Goal: Information Seeking & Learning: Learn about a topic

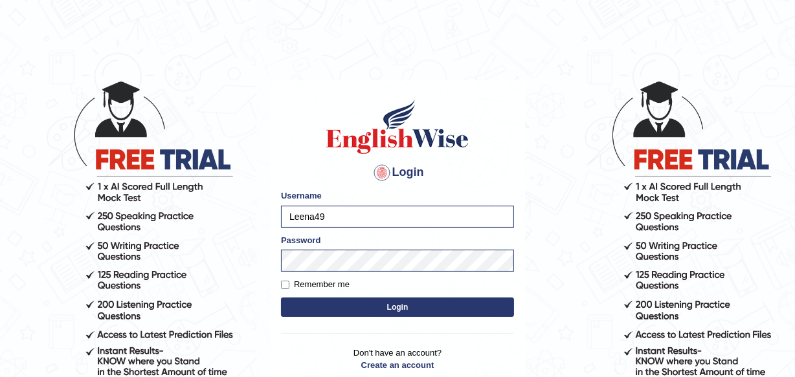
click at [382, 305] on button "Login" at bounding box center [397, 307] width 233 height 19
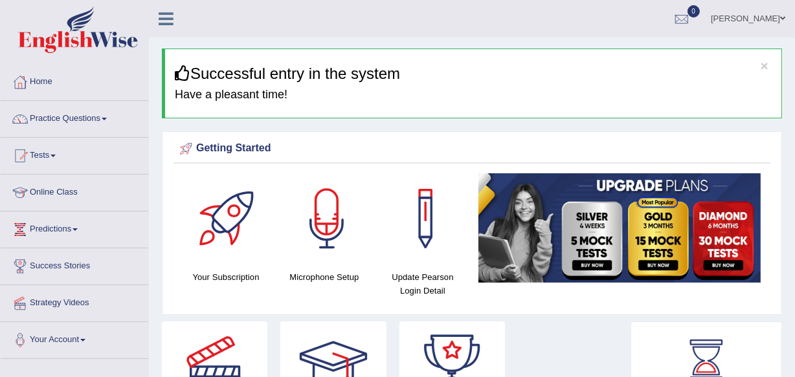
click at [783, 17] on span at bounding box center [782, 18] width 5 height 8
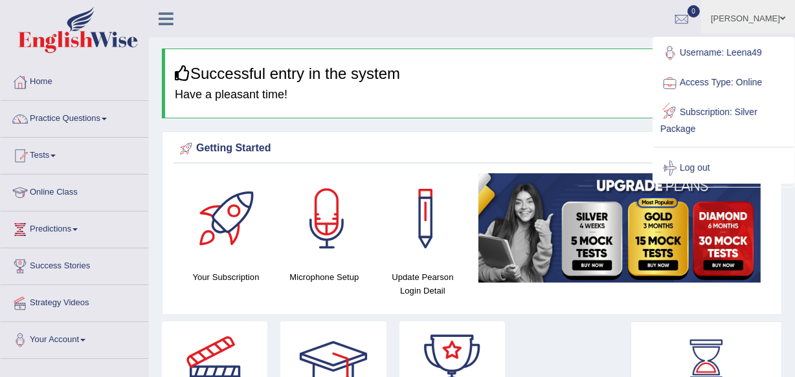
click at [699, 168] on link "Log out" at bounding box center [724, 168] width 140 height 30
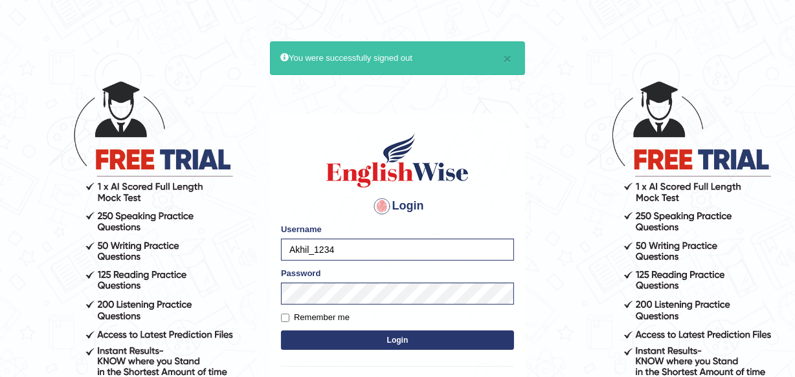
type input "Leena49"
click at [419, 338] on button "Login" at bounding box center [397, 340] width 233 height 19
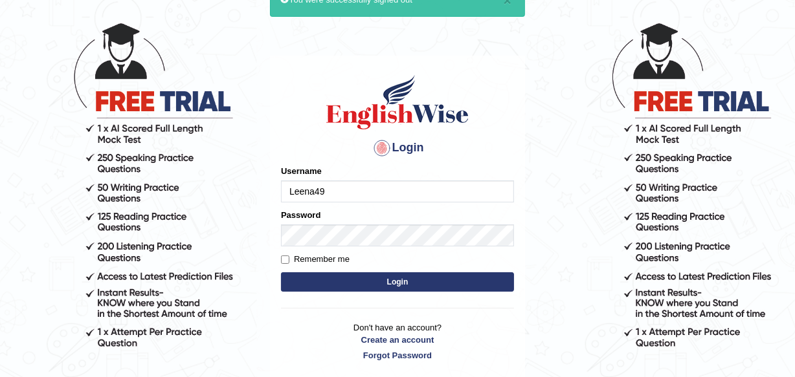
click at [427, 192] on input "Leena49" at bounding box center [397, 192] width 233 height 22
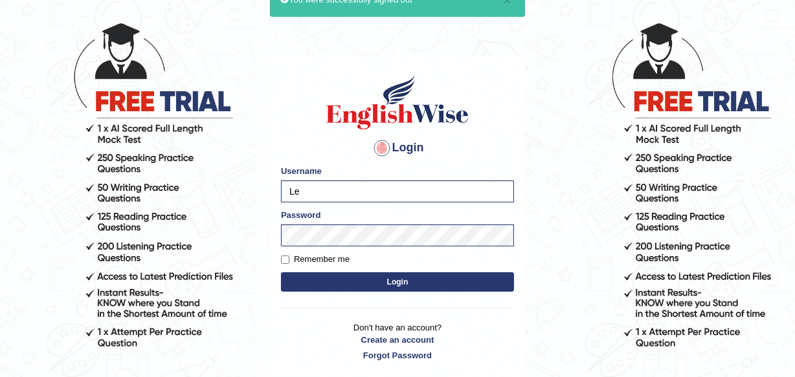
type input "L"
type input "Akhil_1234"
click at [393, 275] on button "Login" at bounding box center [397, 281] width 233 height 19
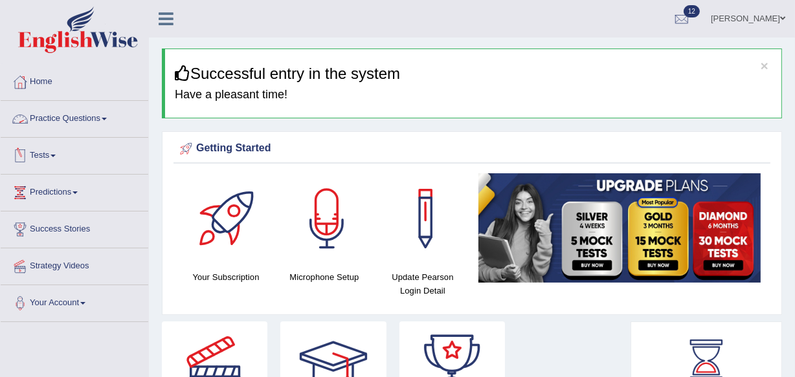
click at [50, 155] on link "Tests" at bounding box center [75, 154] width 148 height 32
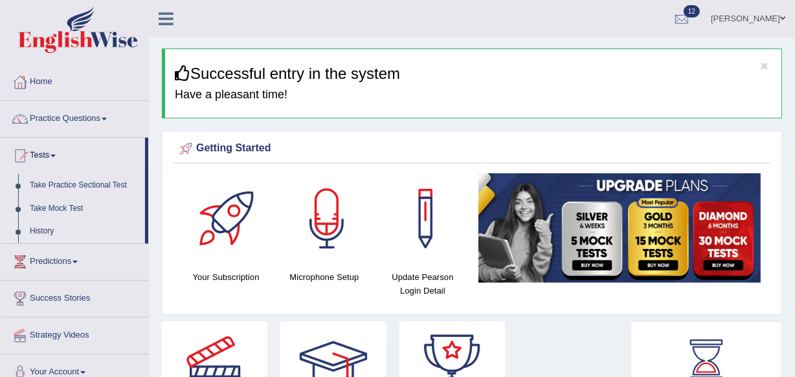
click at [39, 227] on link "History" at bounding box center [84, 231] width 121 height 23
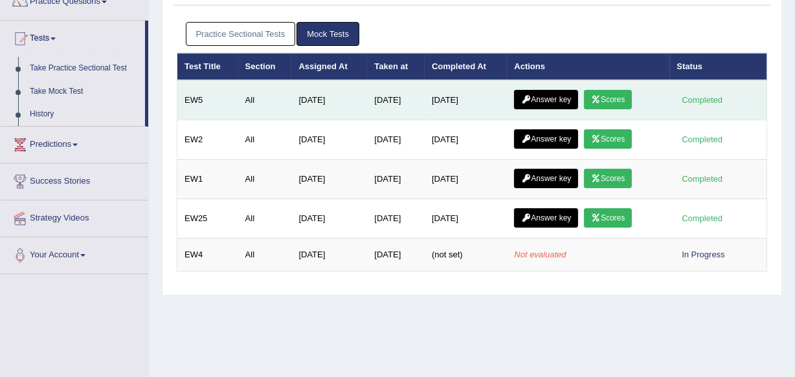
click at [595, 91] on link "Scores" at bounding box center [608, 99] width 48 height 19
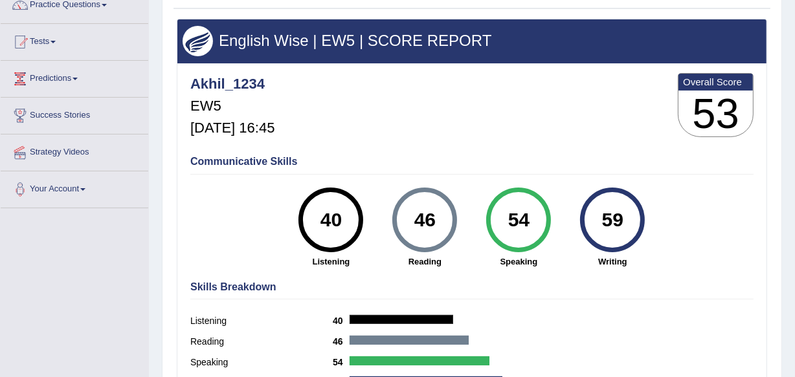
scroll to position [117, 0]
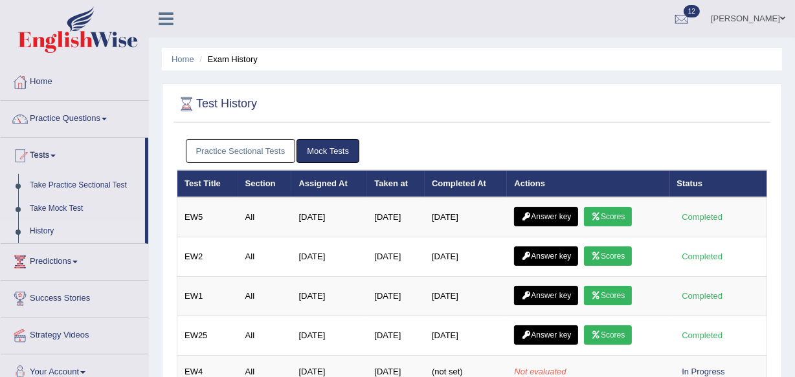
click at [774, 14] on link "[PERSON_NAME]" at bounding box center [748, 17] width 94 height 34
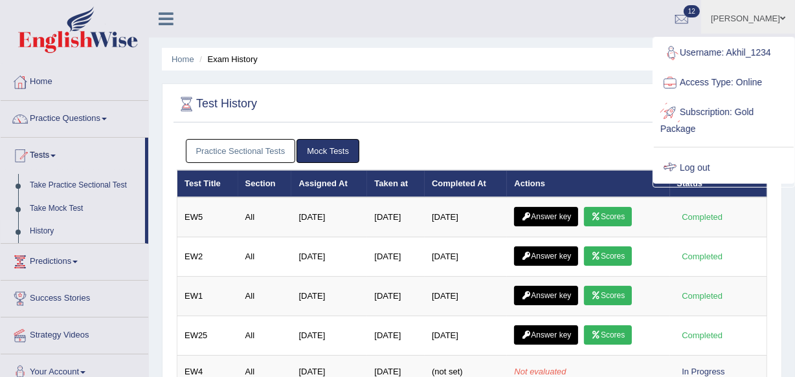
click at [716, 163] on link "Log out" at bounding box center [724, 168] width 140 height 30
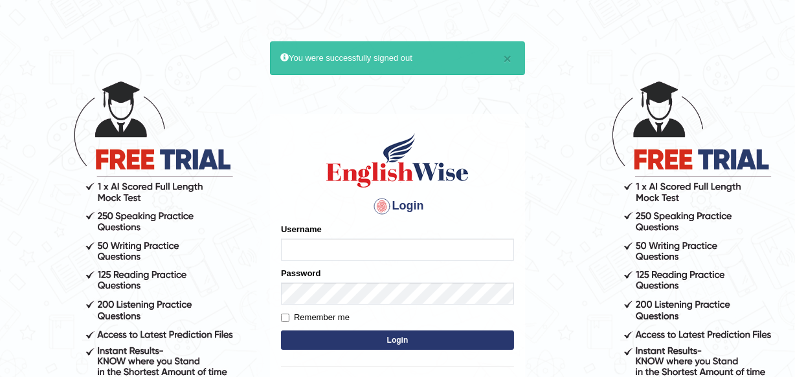
type input "Akhil_1234"
click at [433, 334] on button "Login" at bounding box center [397, 340] width 233 height 19
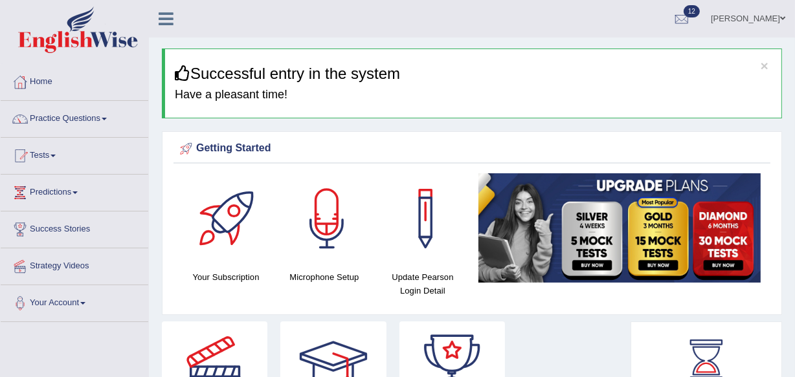
scroll to position [58, 0]
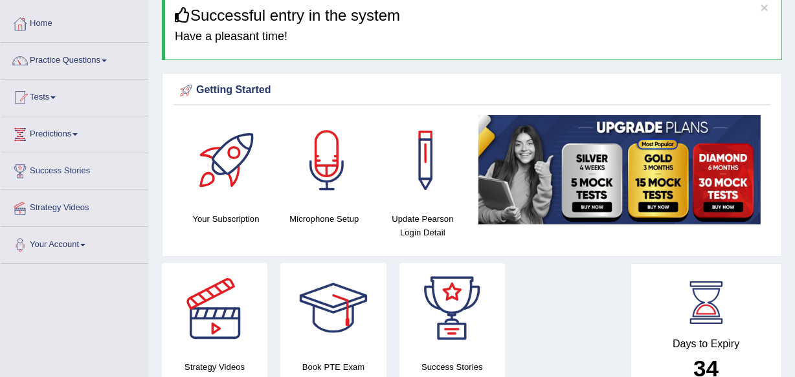
click at [44, 94] on link "Tests" at bounding box center [75, 96] width 148 height 32
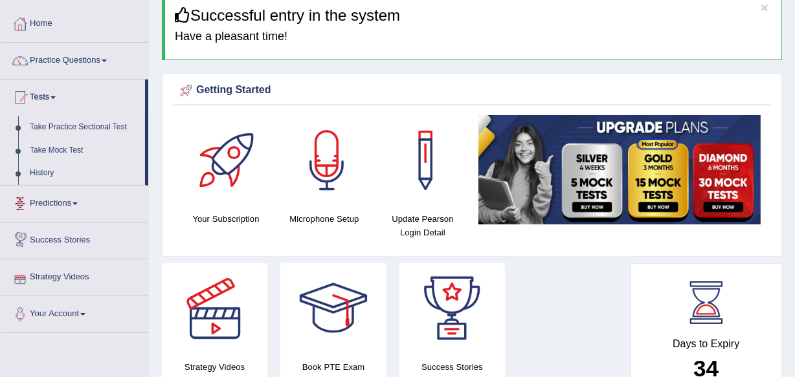
click at [66, 149] on link "Take Mock Test" at bounding box center [84, 150] width 121 height 23
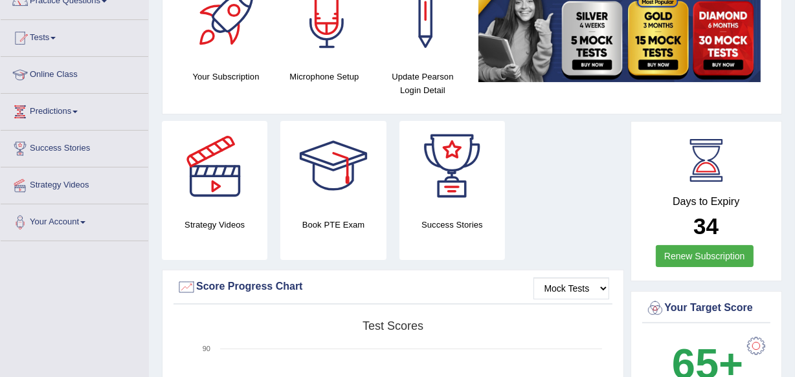
scroll to position [117, 0]
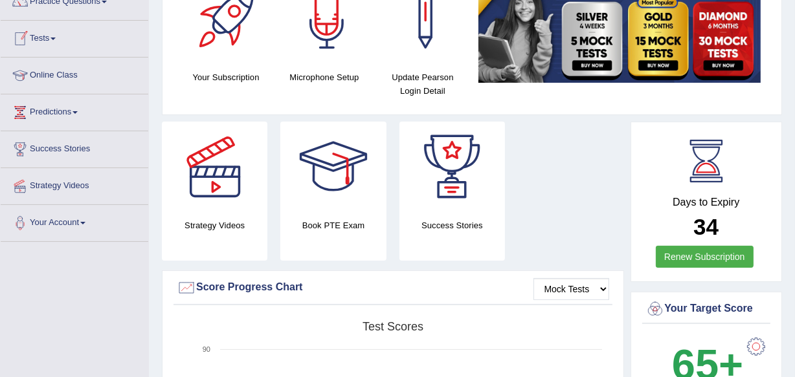
drag, startPoint x: 45, startPoint y: 36, endPoint x: 52, endPoint y: 38, distance: 7.0
click at [45, 36] on link "Tests" at bounding box center [75, 37] width 148 height 32
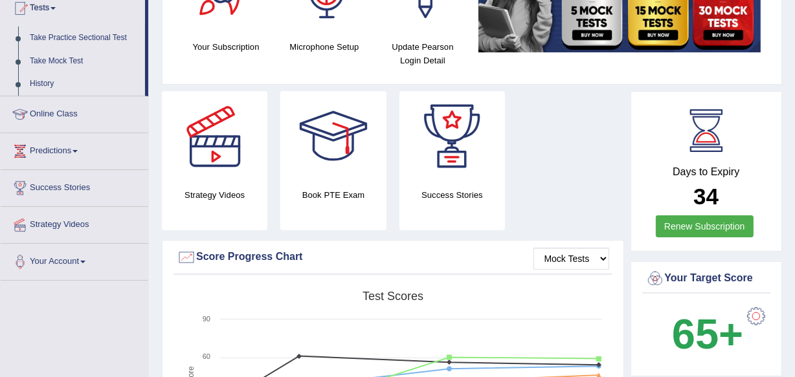
scroll to position [176, 0]
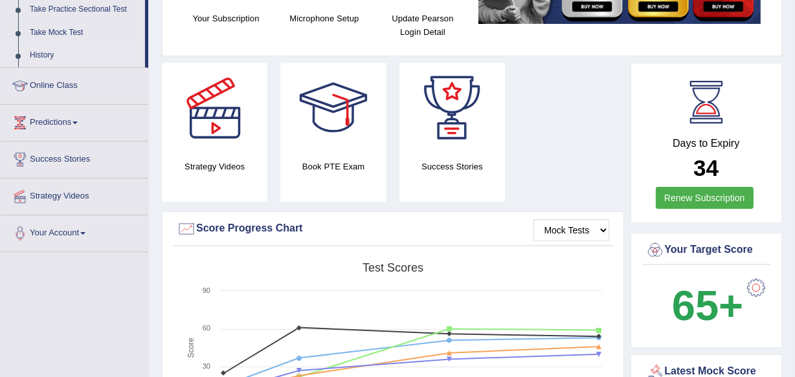
click at [38, 54] on link "History" at bounding box center [84, 55] width 121 height 23
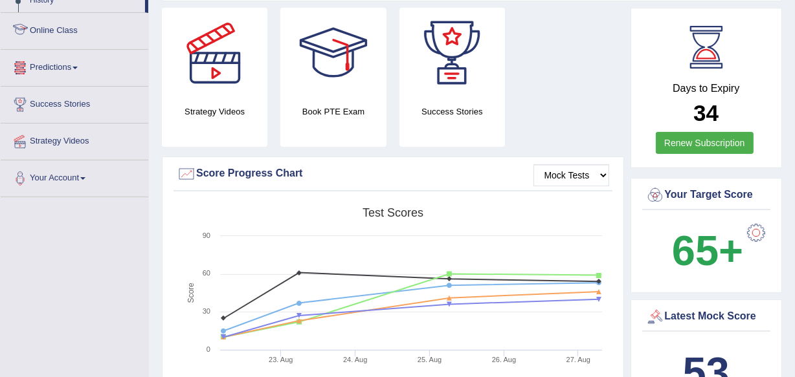
scroll to position [245, 0]
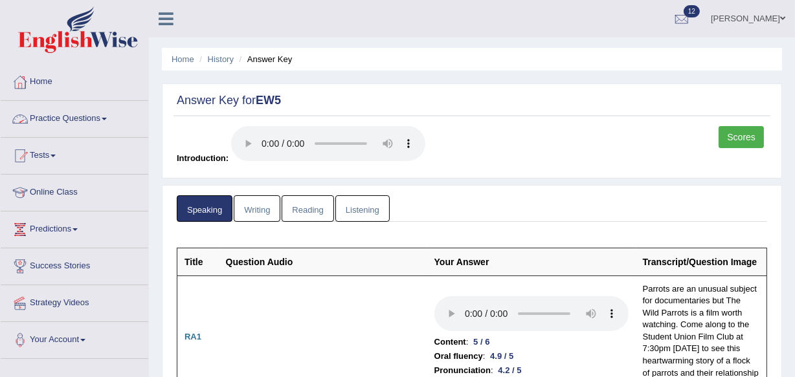
click at [89, 118] on link "Practice Questions" at bounding box center [75, 117] width 148 height 32
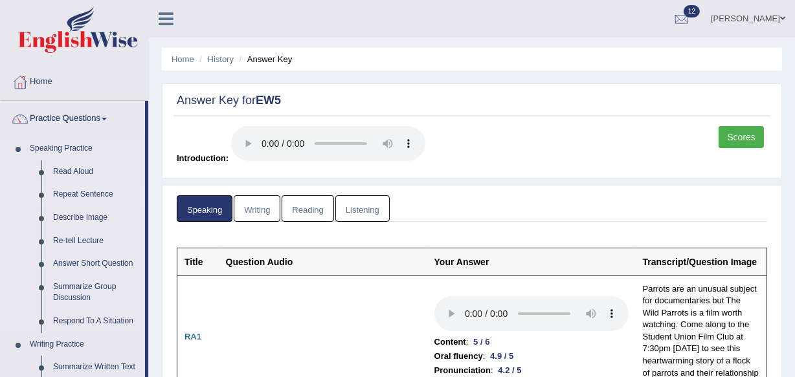
click at [77, 194] on link "Repeat Sentence" at bounding box center [96, 194] width 98 height 23
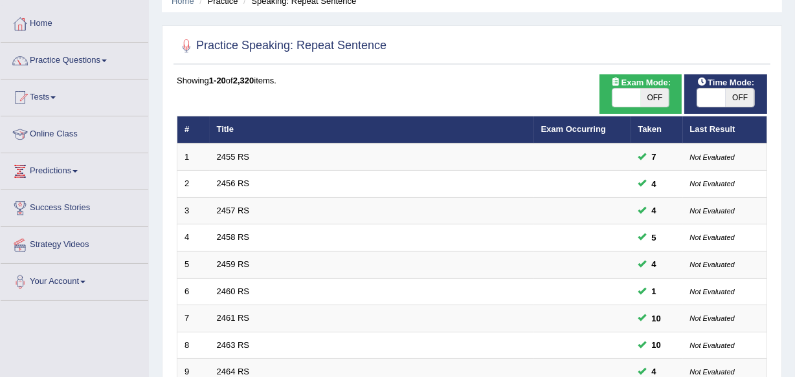
click at [658, 89] on span "OFF" at bounding box center [655, 98] width 28 height 18
checkbox input "true"
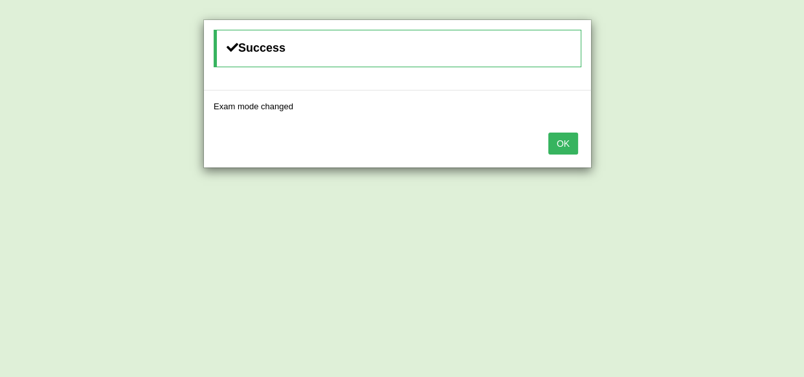
click at [555, 146] on button "OK" at bounding box center [563, 144] width 30 height 22
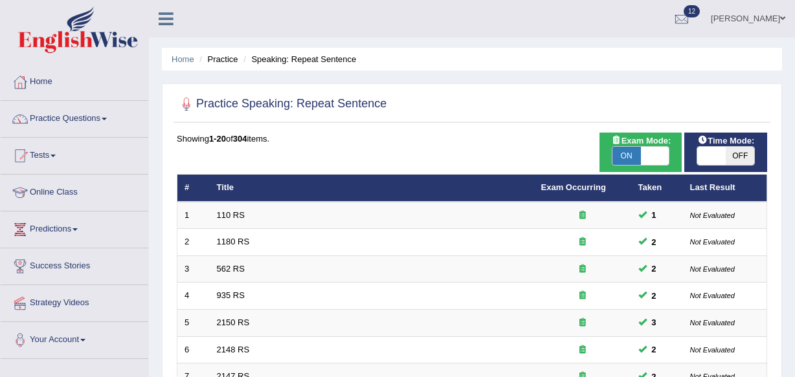
click at [738, 147] on span "OFF" at bounding box center [739, 156] width 28 height 18
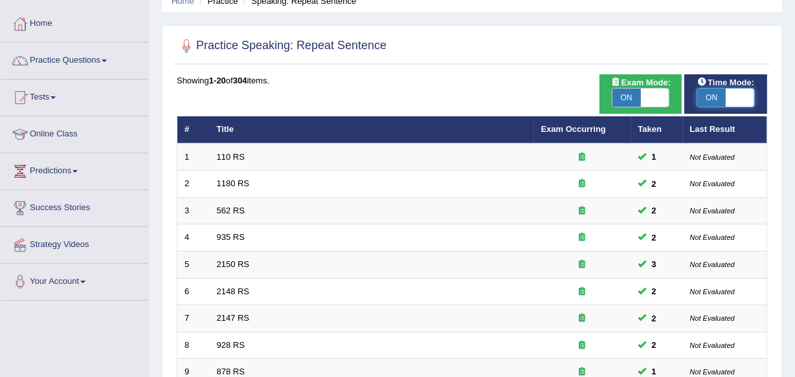
checkbox input "true"
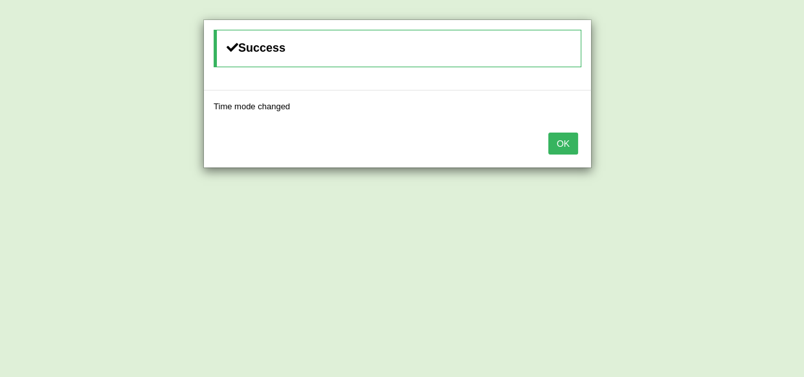
click at [572, 146] on button "OK" at bounding box center [563, 144] width 30 height 22
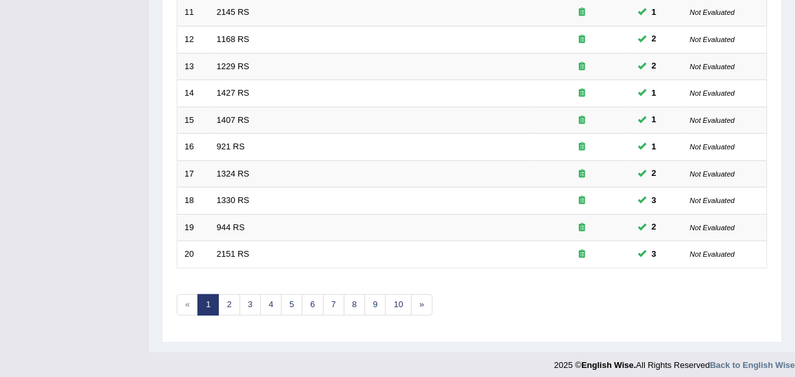
scroll to position [478, 0]
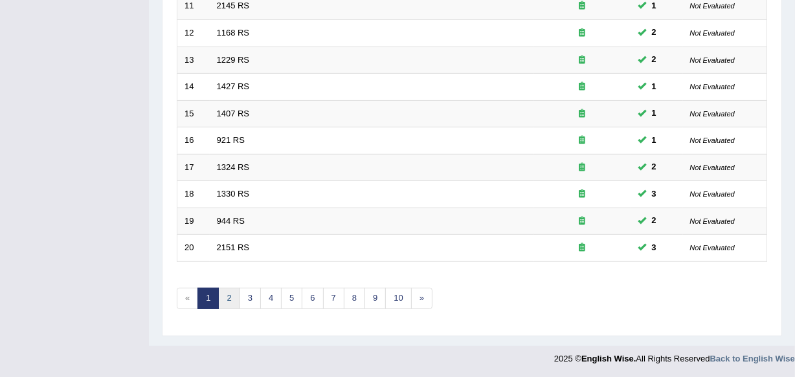
click at [233, 303] on link "2" at bounding box center [228, 298] width 21 height 21
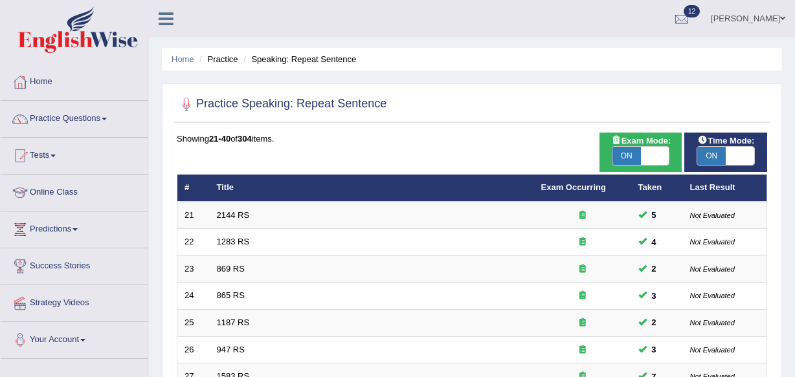
scroll to position [470, 0]
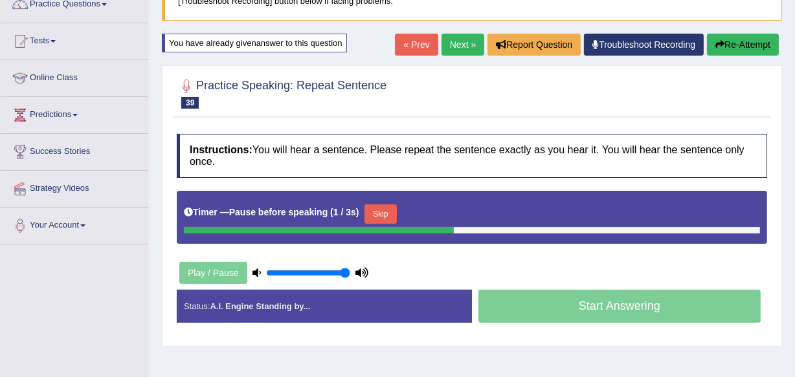
scroll to position [117, 0]
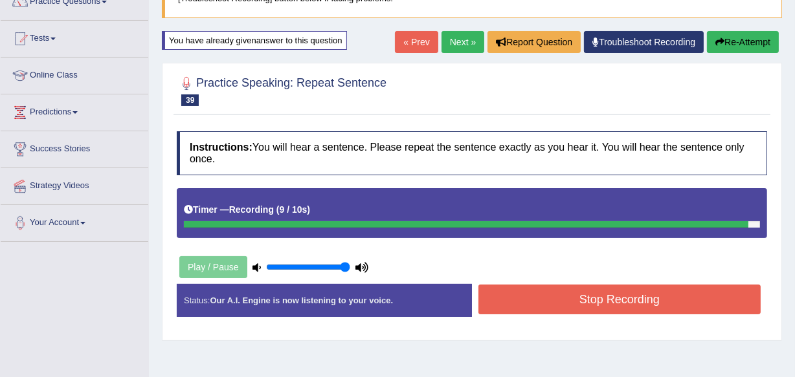
click at [562, 298] on button "Stop Recording" at bounding box center [619, 300] width 282 height 30
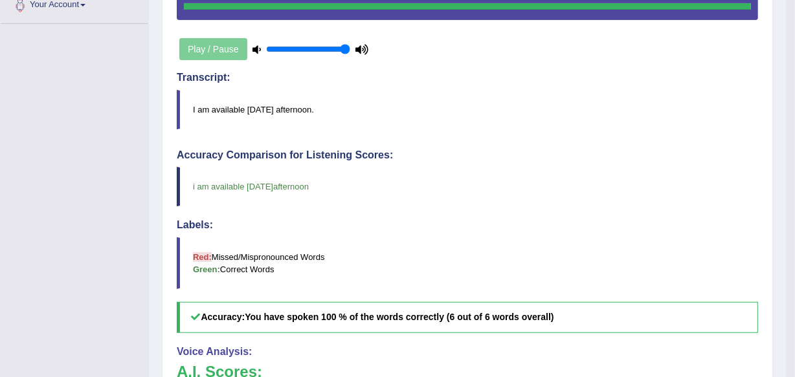
scroll to position [353, 0]
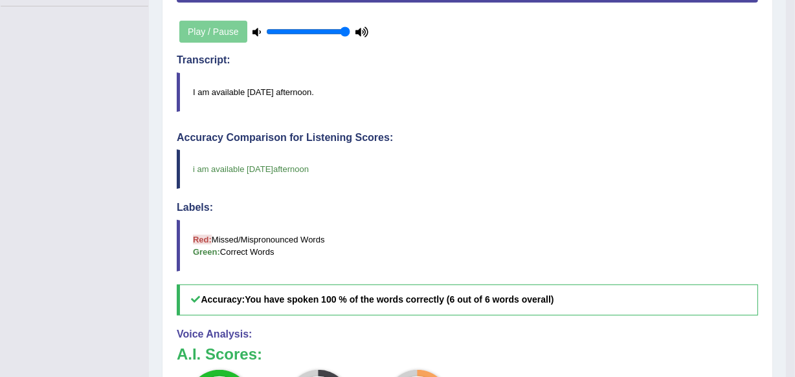
drag, startPoint x: 556, startPoint y: 293, endPoint x: 561, endPoint y: 301, distance: 9.3
click at [561, 302] on h5 "Accuracy: You have spoken 100 % of the words correctly (6 out of 6 words overal…" at bounding box center [467, 300] width 581 height 30
drag, startPoint x: 493, startPoint y: 309, endPoint x: 586, endPoint y: 317, distance: 93.6
click at [586, 317] on div "Instructions: You will hear a sentence. Please repeat the sentence exactly as y…" at bounding box center [467, 222] width 588 height 667
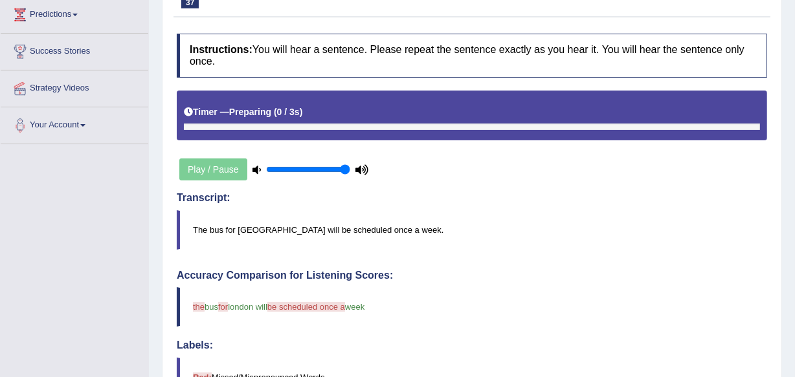
scroll to position [235, 0]
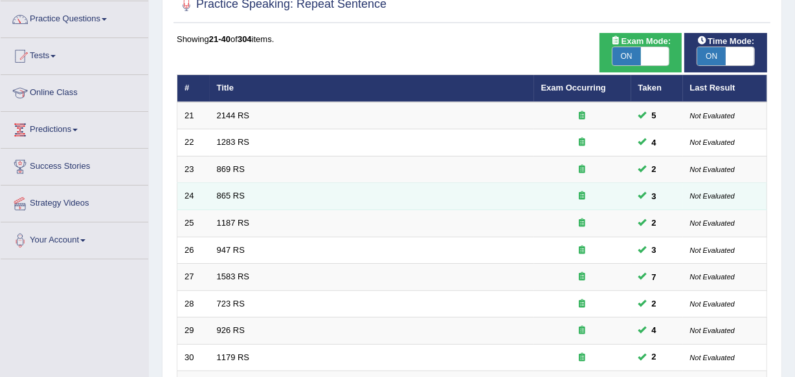
scroll to position [50, 0]
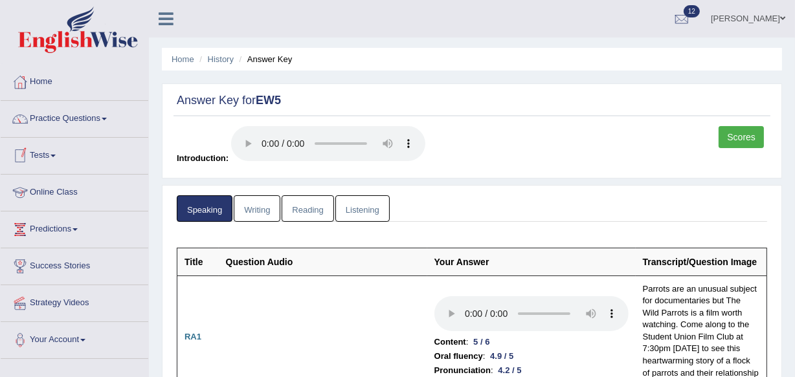
drag, startPoint x: 267, startPoint y: 206, endPoint x: 274, endPoint y: 203, distance: 7.2
click at [267, 206] on link "Writing" at bounding box center [257, 208] width 47 height 27
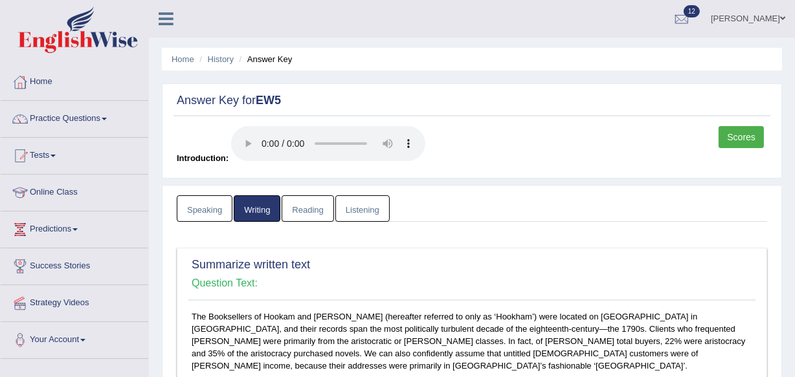
click at [291, 206] on link "Reading" at bounding box center [308, 208] width 52 height 27
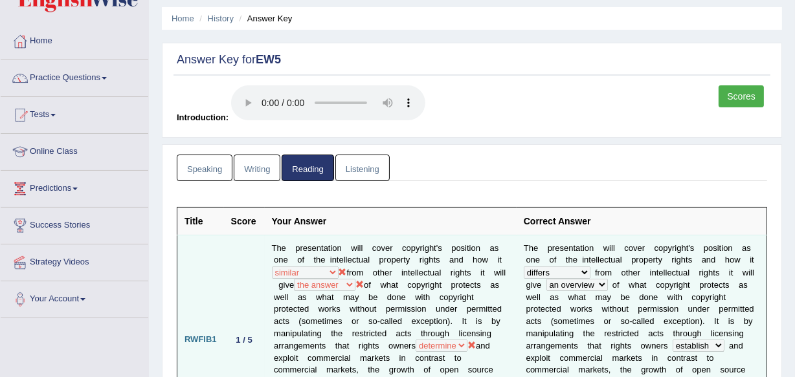
scroll to position [20, 0]
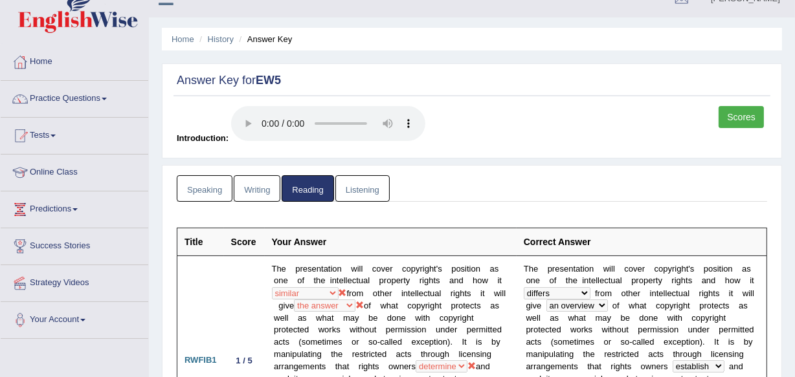
click at [357, 184] on link "Listening" at bounding box center [362, 188] width 54 height 27
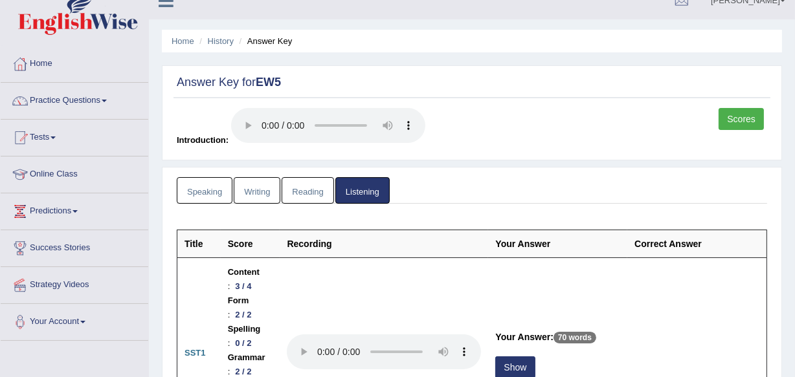
scroll to position [0, 0]
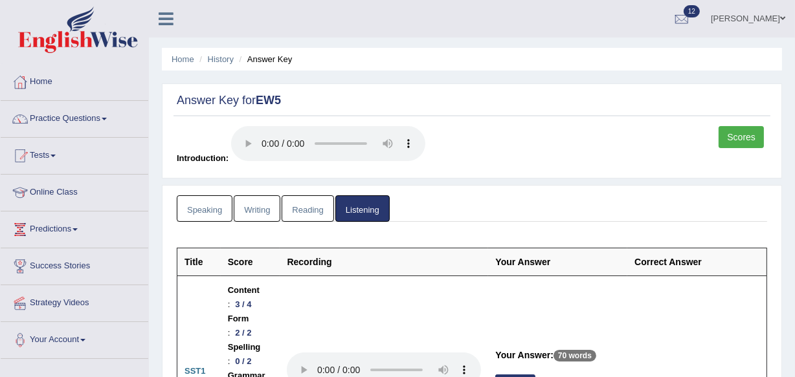
click at [780, 10] on link "[PERSON_NAME]" at bounding box center [748, 17] width 94 height 34
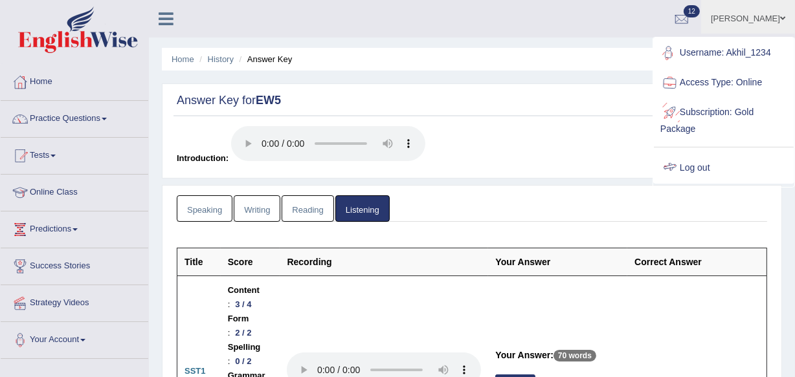
click at [689, 160] on link "Log out" at bounding box center [724, 168] width 140 height 30
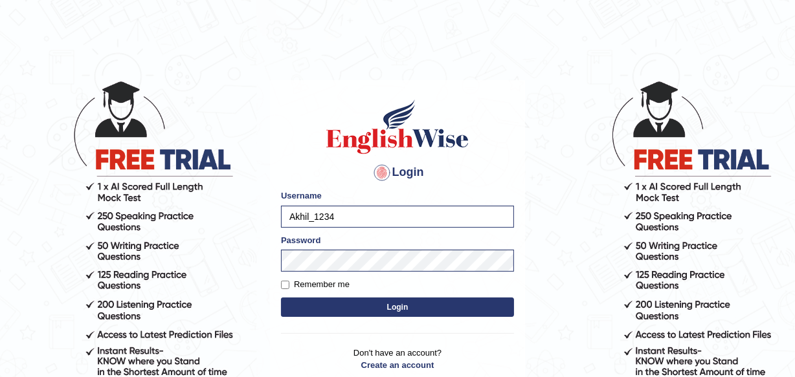
type input "Leena49"
click at [414, 302] on button "Login" at bounding box center [397, 307] width 233 height 19
